Goal: Communication & Community: Answer question/provide support

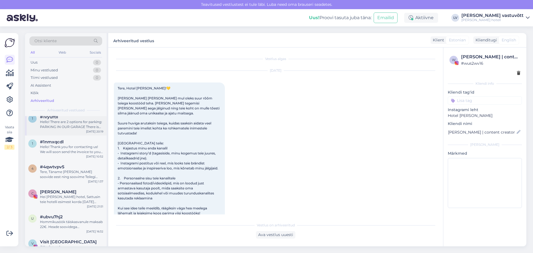
scroll to position [83, 0]
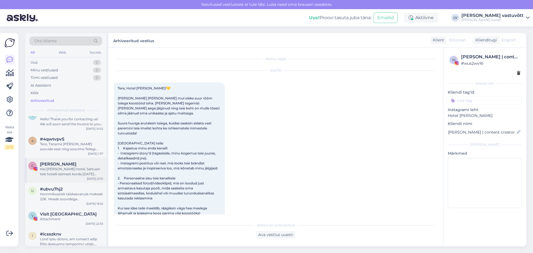
click at [64, 166] on span "[PERSON_NAME]" at bounding box center [58, 164] width 36 height 5
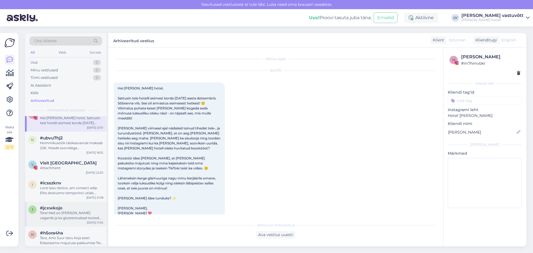
scroll to position [167, 0]
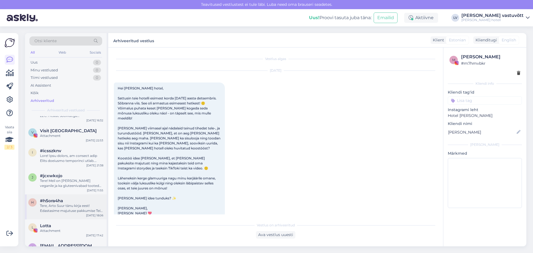
click at [67, 215] on div "h #h5ora4ha Tere, Arto Suur tänu kirja eest! Edastasime majutuse pakkumise Teie…" at bounding box center [66, 206] width 82 height 25
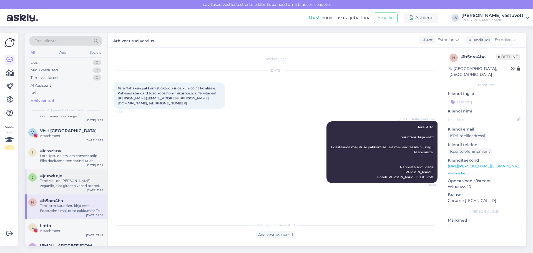
click at [59, 183] on div "Tere! Meil on [PERSON_NAME] veganile ja ka gluteenivabad tooted on olemas. Rohk…" at bounding box center [71, 183] width 63 height 10
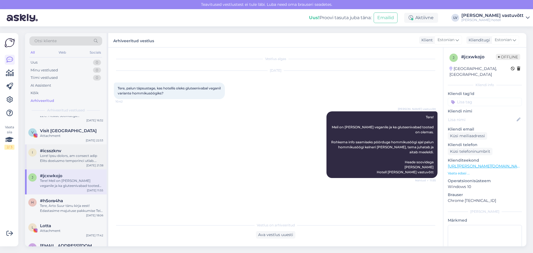
click at [57, 161] on div at bounding box center [71, 158] width 63 height 10
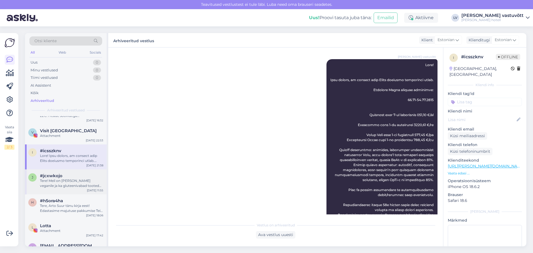
scroll to position [222, 0]
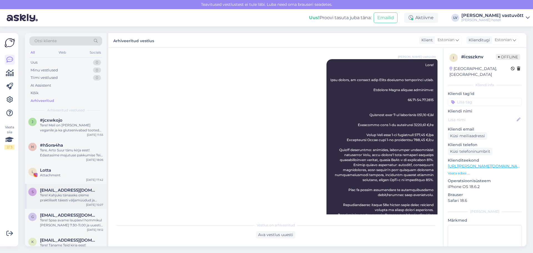
click at [60, 195] on div "Tere! Kahjuks tänaseks oleme praktiliselt täiesti väljamüüdud ja vabu kohti saa…" at bounding box center [71, 198] width 63 height 10
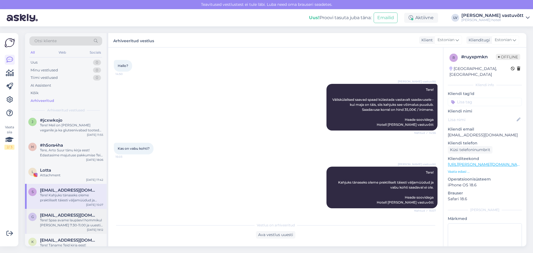
click at [61, 218] on div "Tere! Spaa avame laupäevl hommikul [PERSON_NAME] 7:30-11.00 ja uuesti kella 15:…" at bounding box center [71, 223] width 63 height 10
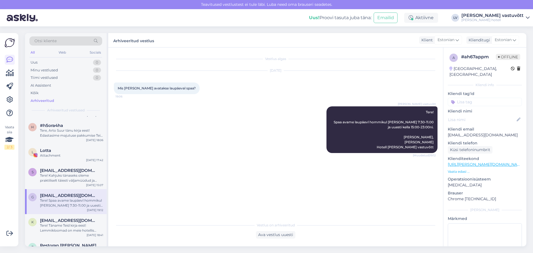
scroll to position [250, 0]
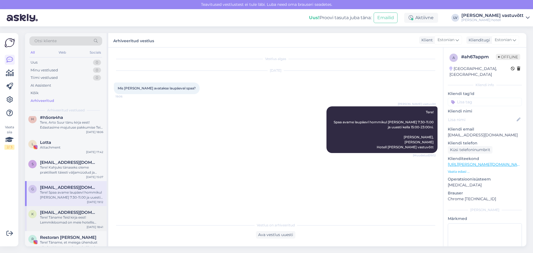
click at [56, 224] on div "Tere! Täname Teid kirja eest! Lemmikloomad on meie hotellis lubatud, [PERSON_NA…" at bounding box center [71, 220] width 63 height 10
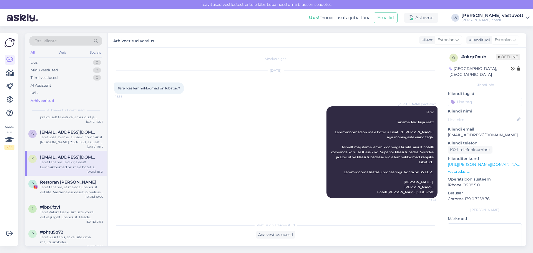
scroll to position [306, 0]
click at [60, 192] on div "Tere! Täname, et meiega ühendust võtsite. Vastame esimesel võimalusel. Laudu on…" at bounding box center [71, 189] width 63 height 10
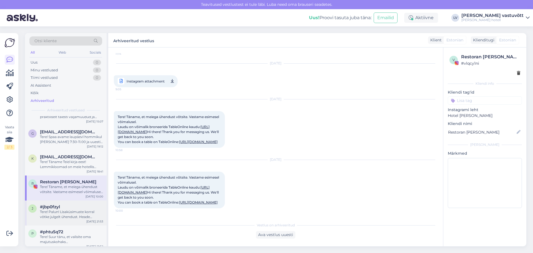
click at [66, 205] on div "#jbp0fzyl" at bounding box center [71, 206] width 63 height 5
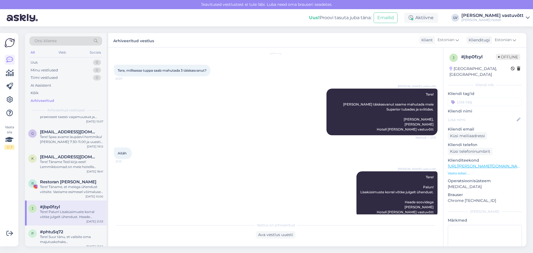
scroll to position [27, 0]
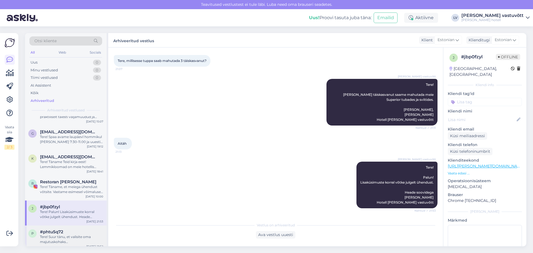
click at [65, 229] on div "p #phtu5q72 Tere! Suur tänu, et valisite oma majutuskohaks [GEOGRAPHIC_DATA][PE…" at bounding box center [66, 238] width 82 height 25
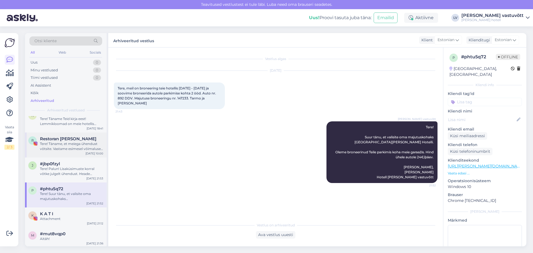
scroll to position [361, 0]
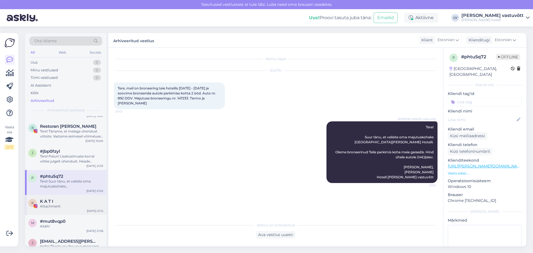
click at [75, 205] on div "Attachment" at bounding box center [71, 206] width 63 height 5
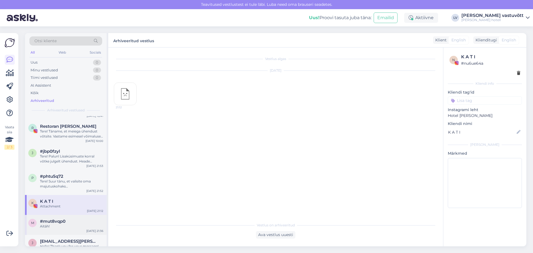
click at [76, 219] on div "#mut8vqp0" at bounding box center [71, 221] width 63 height 5
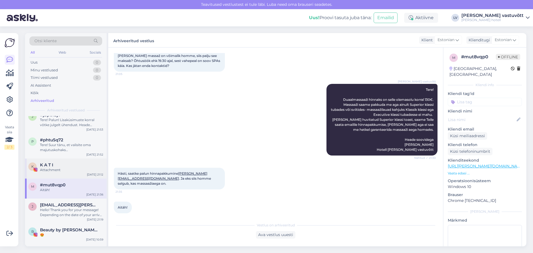
scroll to position [444, 0]
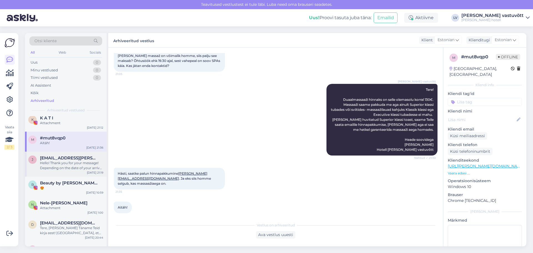
click at [75, 164] on div "Hello! Thank you for your message! Depending on the date of your arrival, the g…" at bounding box center [71, 166] width 63 height 10
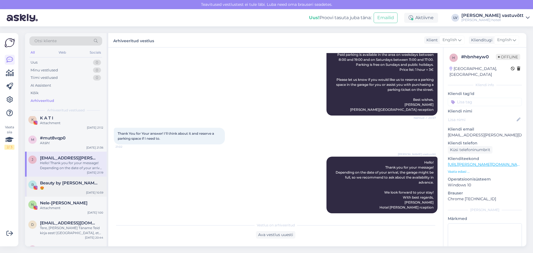
click at [84, 186] on div "😍" at bounding box center [71, 188] width 63 height 5
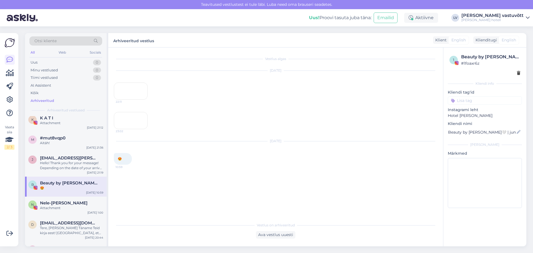
scroll to position [0, 0]
click at [86, 201] on div "Nele-[PERSON_NAME]" at bounding box center [71, 203] width 63 height 5
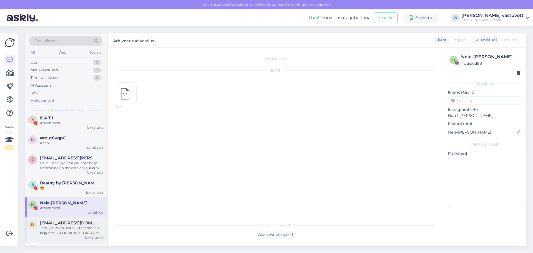
click at [80, 229] on div "Tere, [PERSON_NAME] Täname Teid kirja eest! [GEOGRAPHIC_DATA], et Teil on tänas…" at bounding box center [71, 231] width 63 height 10
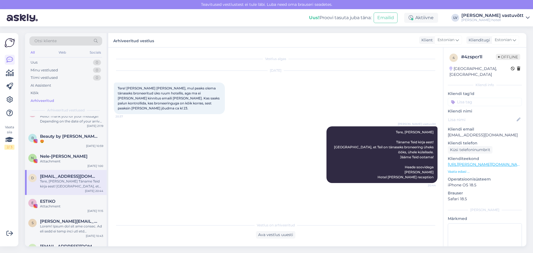
scroll to position [528, 0]
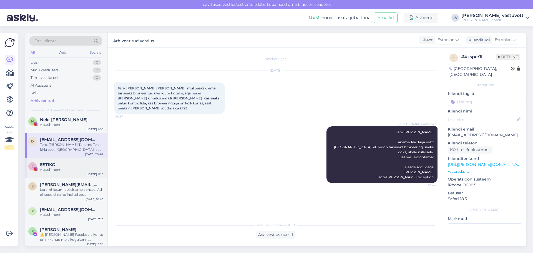
click at [71, 174] on div "E ESTIKO Attachment [DATE] 11:15" at bounding box center [66, 168] width 82 height 20
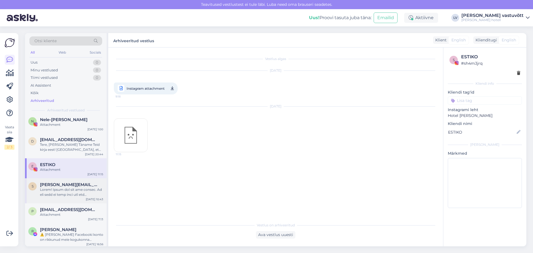
click at [78, 191] on div at bounding box center [71, 192] width 63 height 10
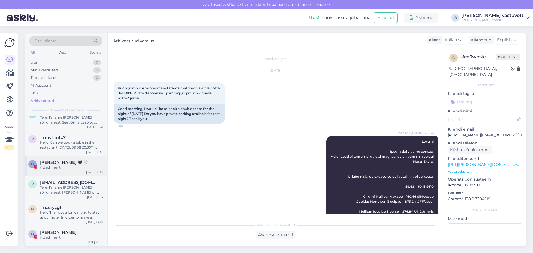
scroll to position [750, 0]
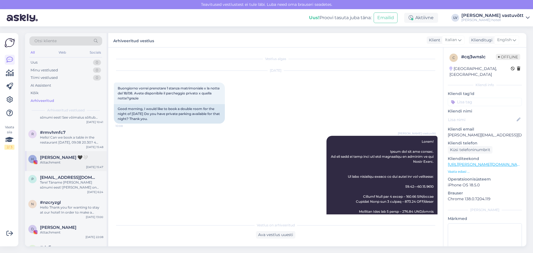
click at [73, 165] on div "H [PERSON_NAME] 🖤🤍 Attachment [DATE] 15:47" at bounding box center [66, 161] width 82 height 20
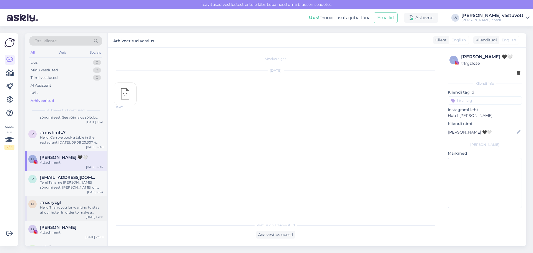
click at [70, 218] on div "n #nzcryzgl Hello Thank you for wanting to stay at our hotel! In order to make …" at bounding box center [66, 208] width 82 height 25
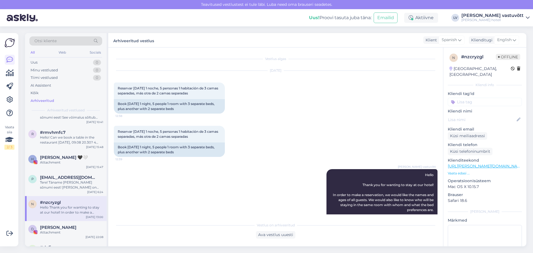
scroll to position [92, 0]
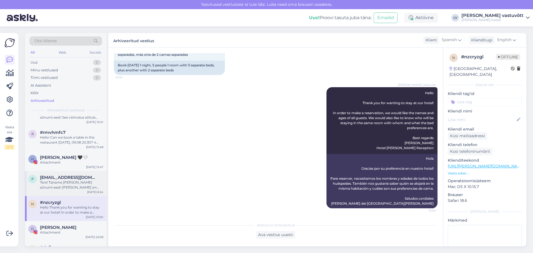
click at [65, 196] on div "p [EMAIL_ADDRESS][DOMAIN_NAME] Tere! Täname [PERSON_NAME] sõnumi eest! [PERSON_…" at bounding box center [66, 183] width 82 height 25
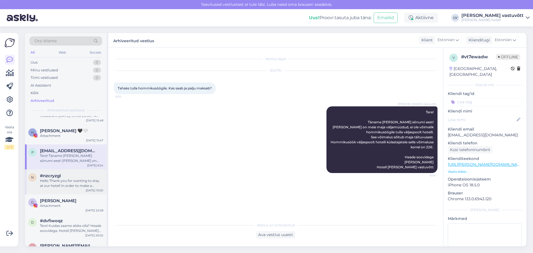
scroll to position [0, 0]
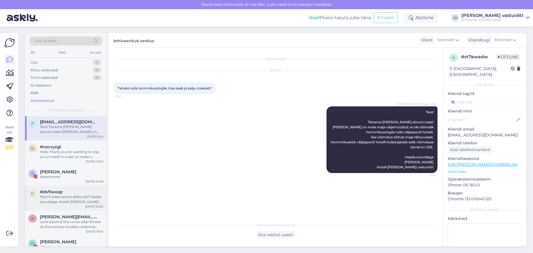
click at [61, 193] on span "#dvfiwoqz" at bounding box center [51, 191] width 23 height 5
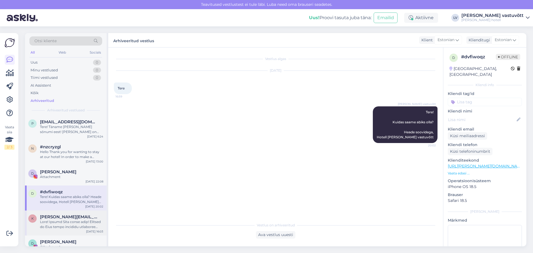
click at [69, 217] on span "[PERSON_NAME][EMAIL_ADDRESS][PERSON_NAME][DOMAIN_NAME]" at bounding box center [69, 216] width 58 height 5
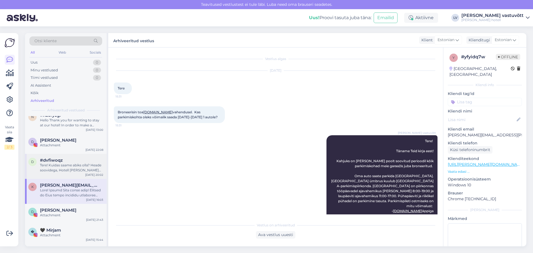
scroll to position [861, 0]
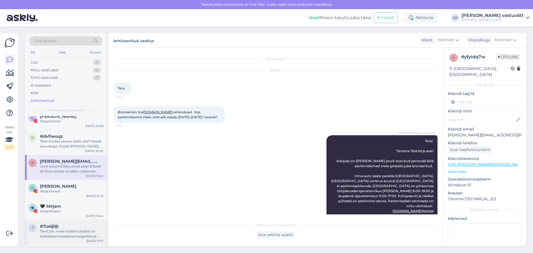
click at [67, 223] on div "7 #7uelj0jt Tere! Jah, meie hotelli tubades on kõikidesse tubadesse paigaldatud…" at bounding box center [66, 232] width 82 height 25
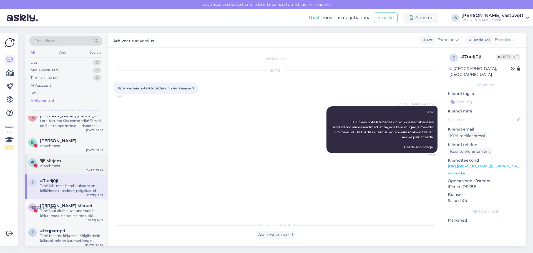
scroll to position [917, 0]
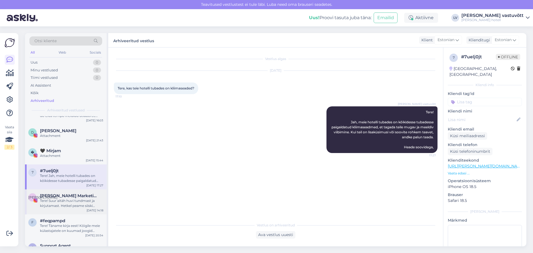
click at [67, 214] on div "[PERSON_NAME] [PERSON_NAME] Marketing•Blogger•UGC Creator•SMM•Tallinn Tere! Suu…" at bounding box center [66, 201] width 82 height 25
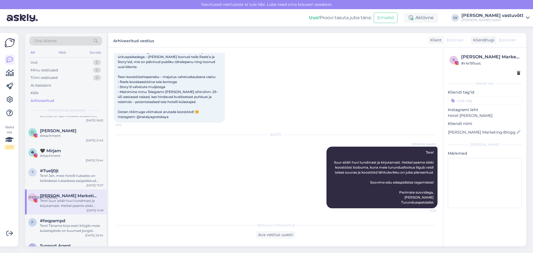
click at [67, 209] on div "[PERSON_NAME] [PERSON_NAME] Marketing•Blogger•UGC Creator•SMM•Tallinn Tere! Suu…" at bounding box center [66, 201] width 82 height 25
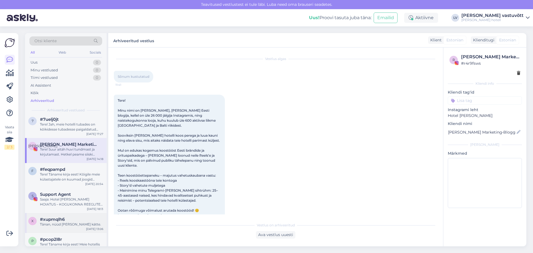
scroll to position [972, 0]
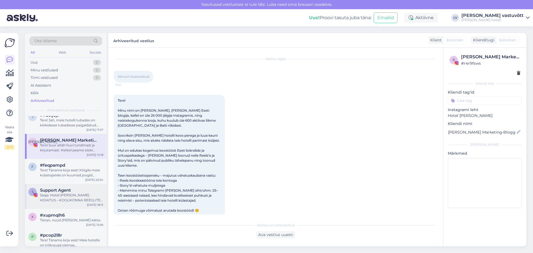
click at [64, 199] on div "Saaja: Hotel [PERSON_NAME] HOIATUS – KOGUKONNA REEGLITE RIKKUMINE. Konto on mär…" at bounding box center [71, 198] width 63 height 10
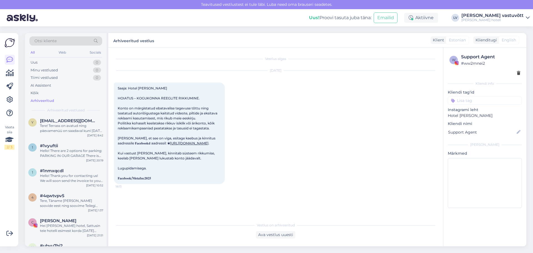
scroll to position [0, 0]
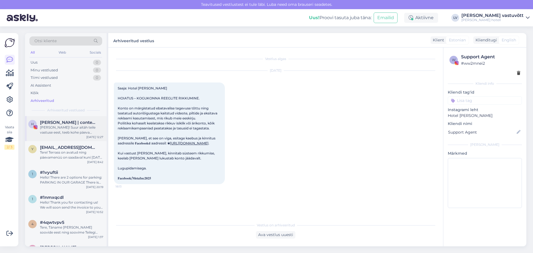
click at [44, 132] on div "[PERSON_NAME]! Suur aitäh teile vastuse eest, teeb kohe päeva rõõmsaks! [PERSON…" at bounding box center [71, 130] width 63 height 10
